Goal: Information Seeking & Learning: Learn about a topic

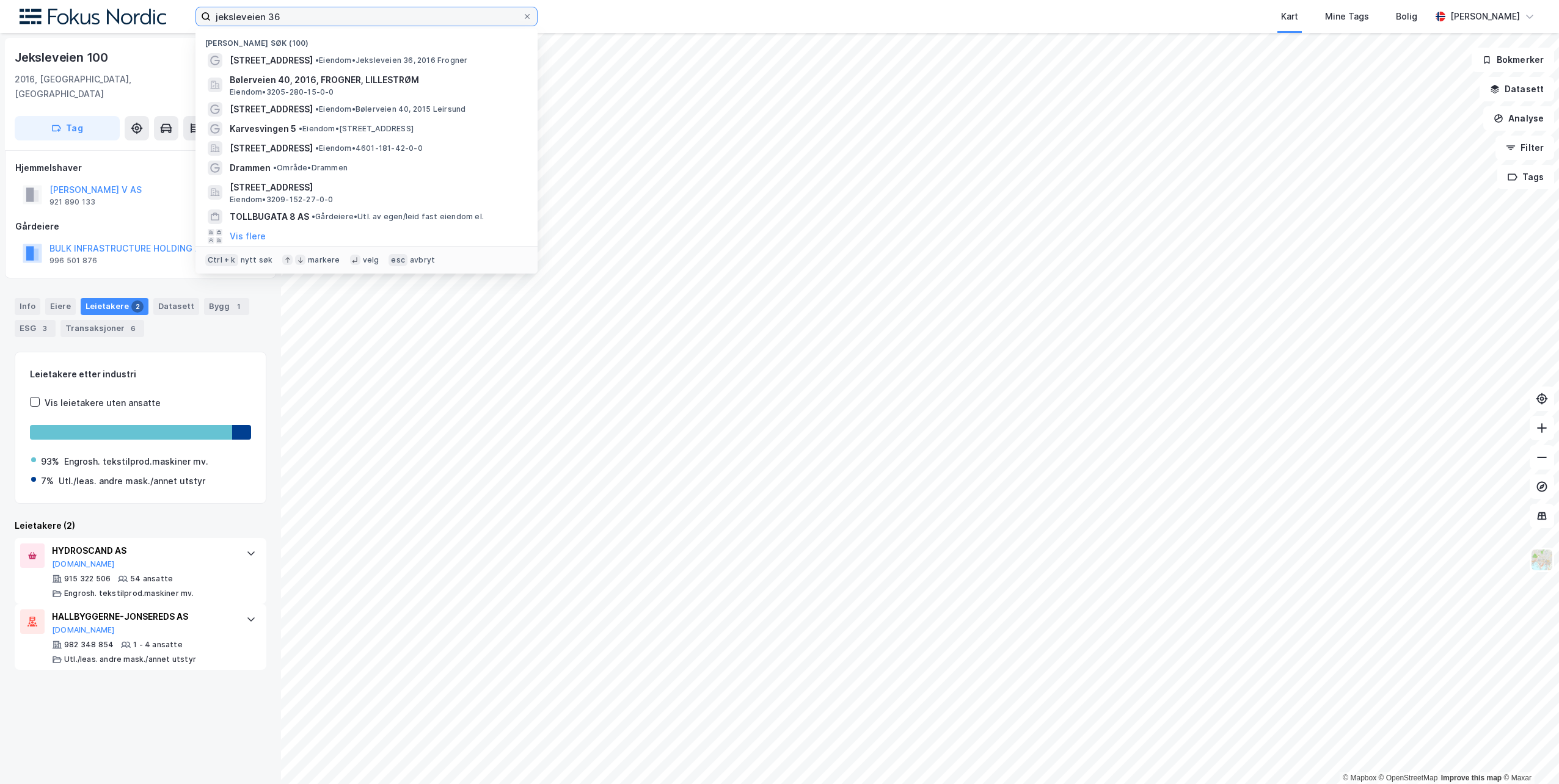
drag, startPoint x: 304, startPoint y: 20, endPoint x: 184, endPoint y: 19, distance: 120.0
click at [184, 19] on div "jeksleveien 36 Nylige søk (100) Jeksleveien 36 • Eiendom • Jeksleveien 36, 2016…" at bounding box center [779, 17] width 1559 height 33
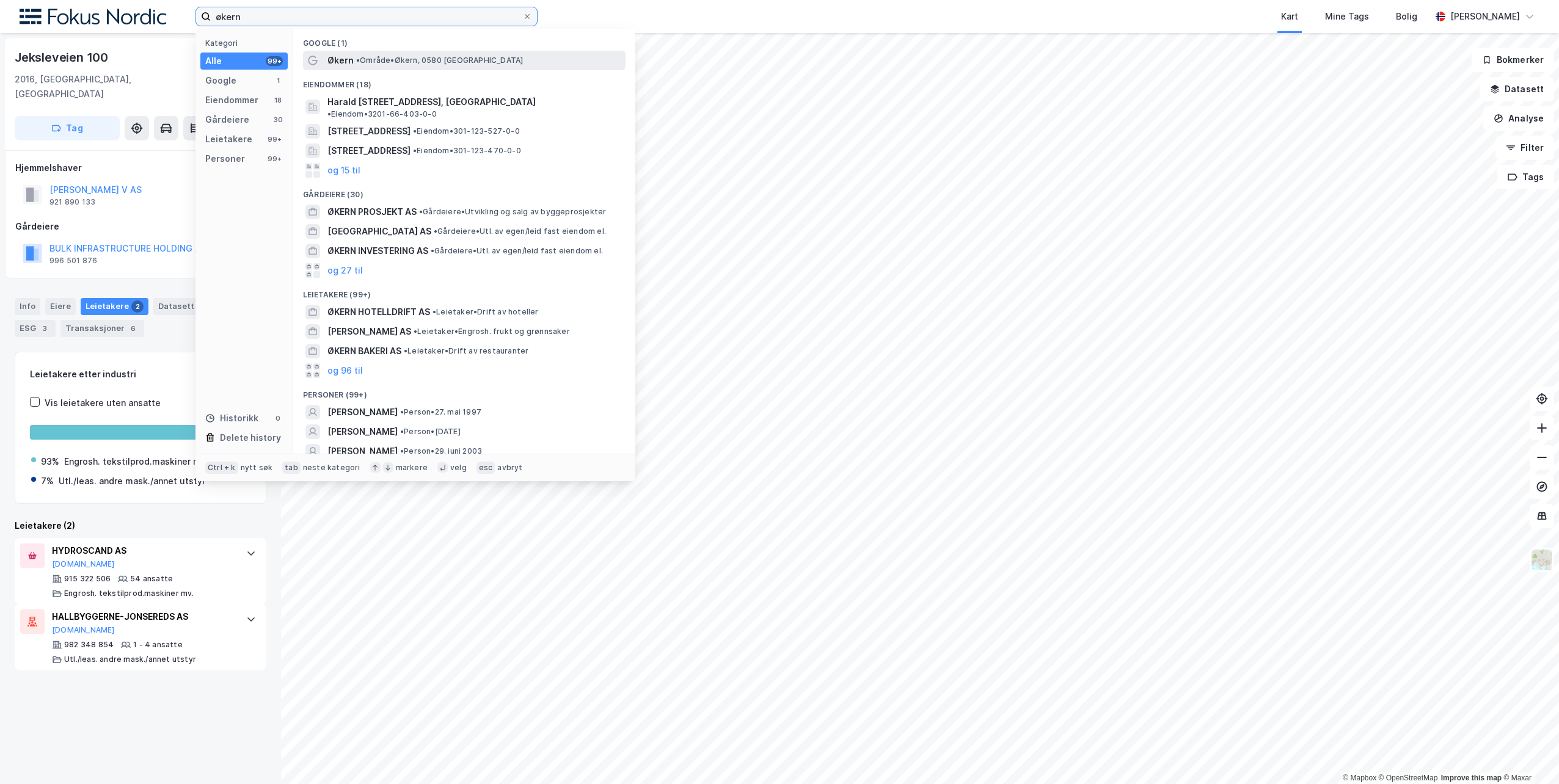
type input "økern"
click at [344, 61] on span "Økern" at bounding box center [340, 60] width 26 height 15
